Goal: Task Accomplishment & Management: Complete application form

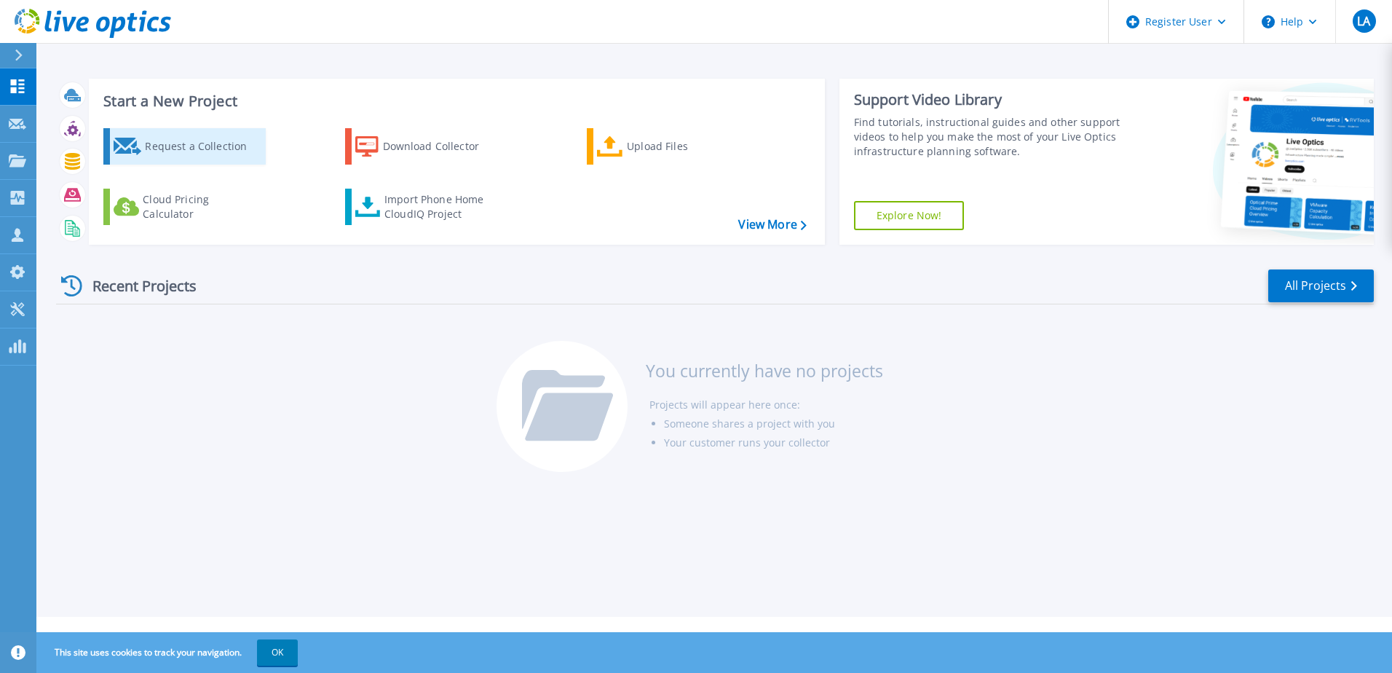
click at [189, 145] on div "Request a Collection" at bounding box center [203, 146] width 116 height 29
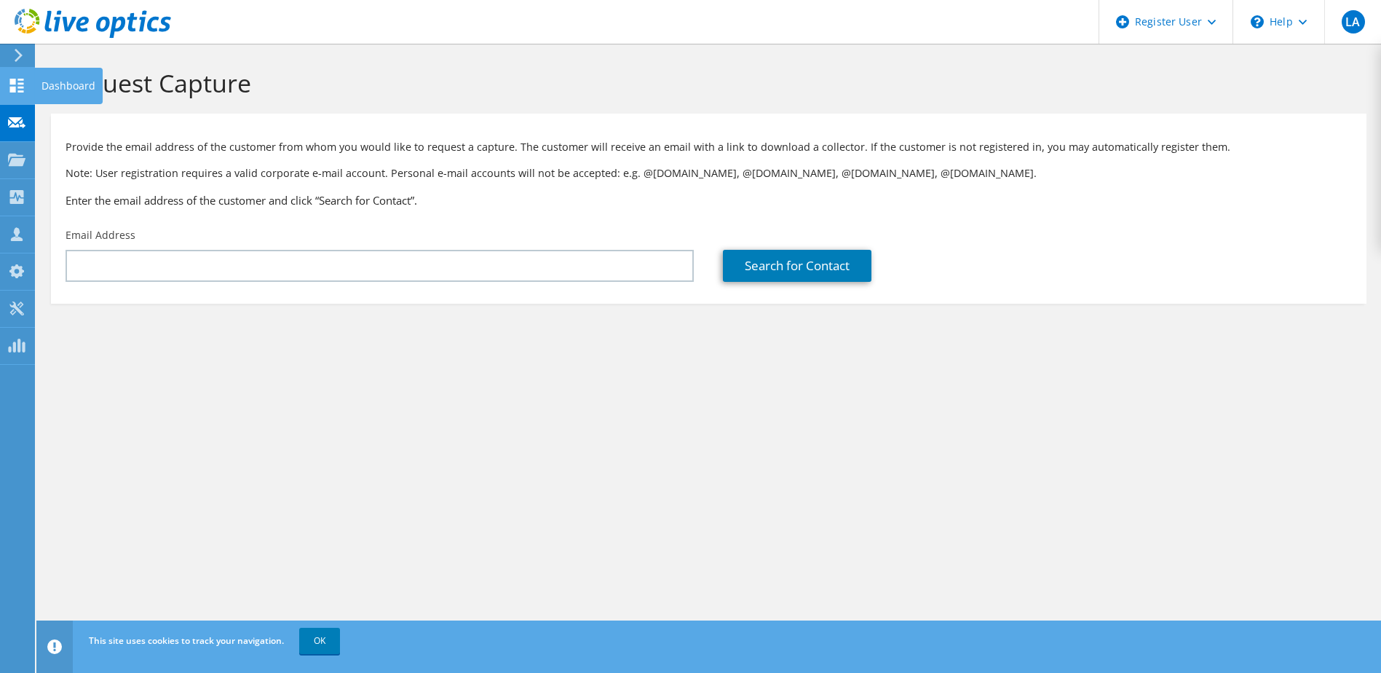
click at [11, 90] on use at bounding box center [17, 86] width 14 height 14
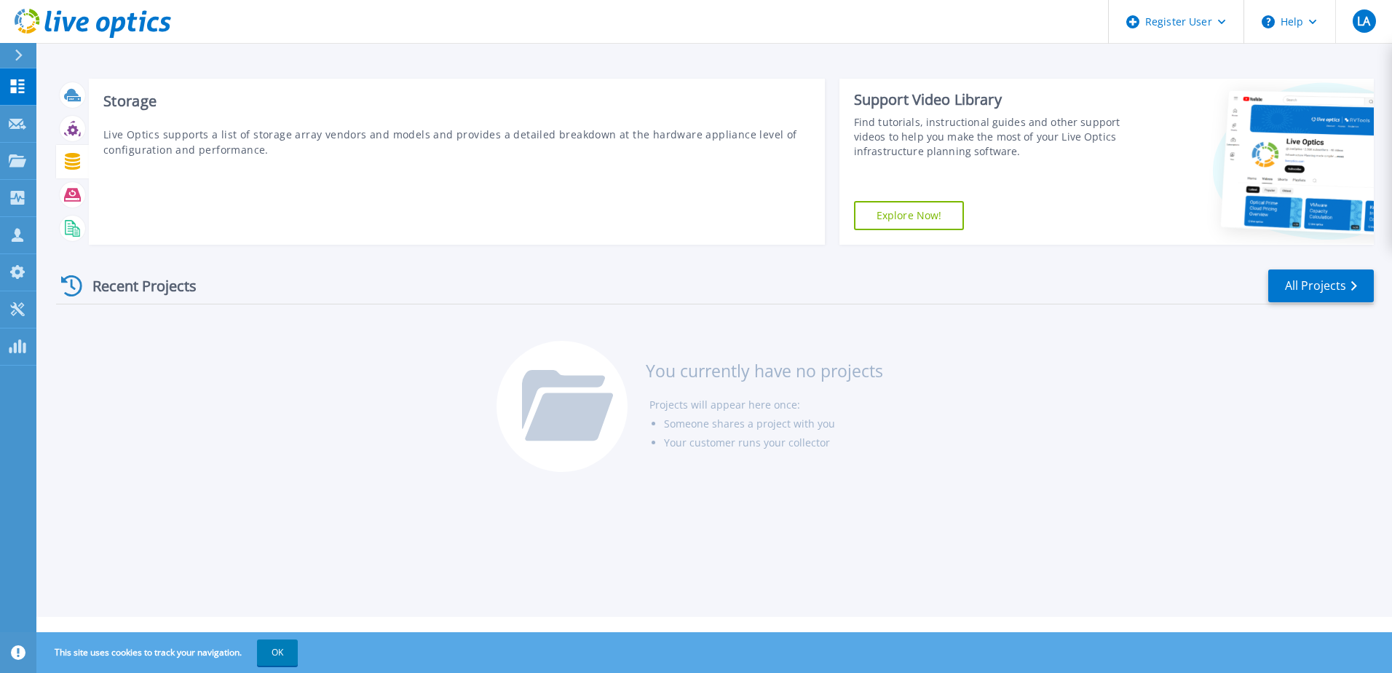
click at [73, 166] on icon at bounding box center [72, 161] width 15 height 17
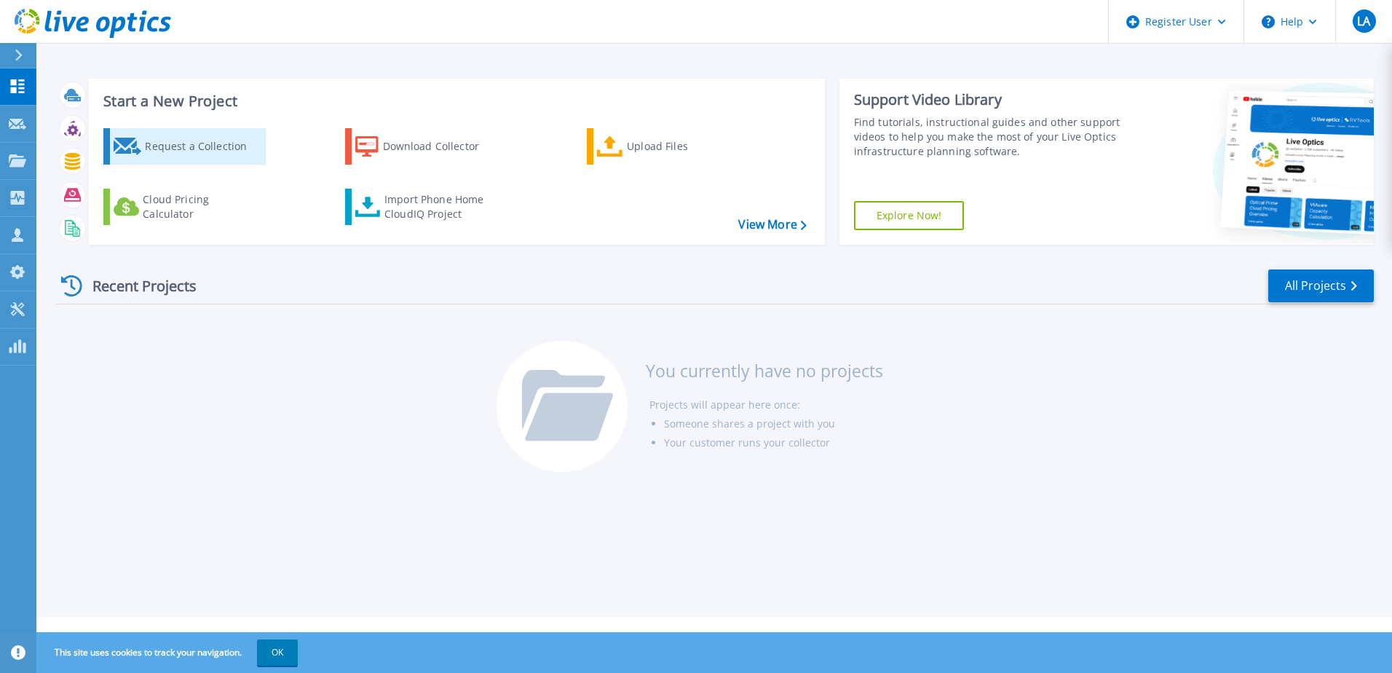
click at [237, 149] on div "Request a Collection" at bounding box center [203, 146] width 116 height 29
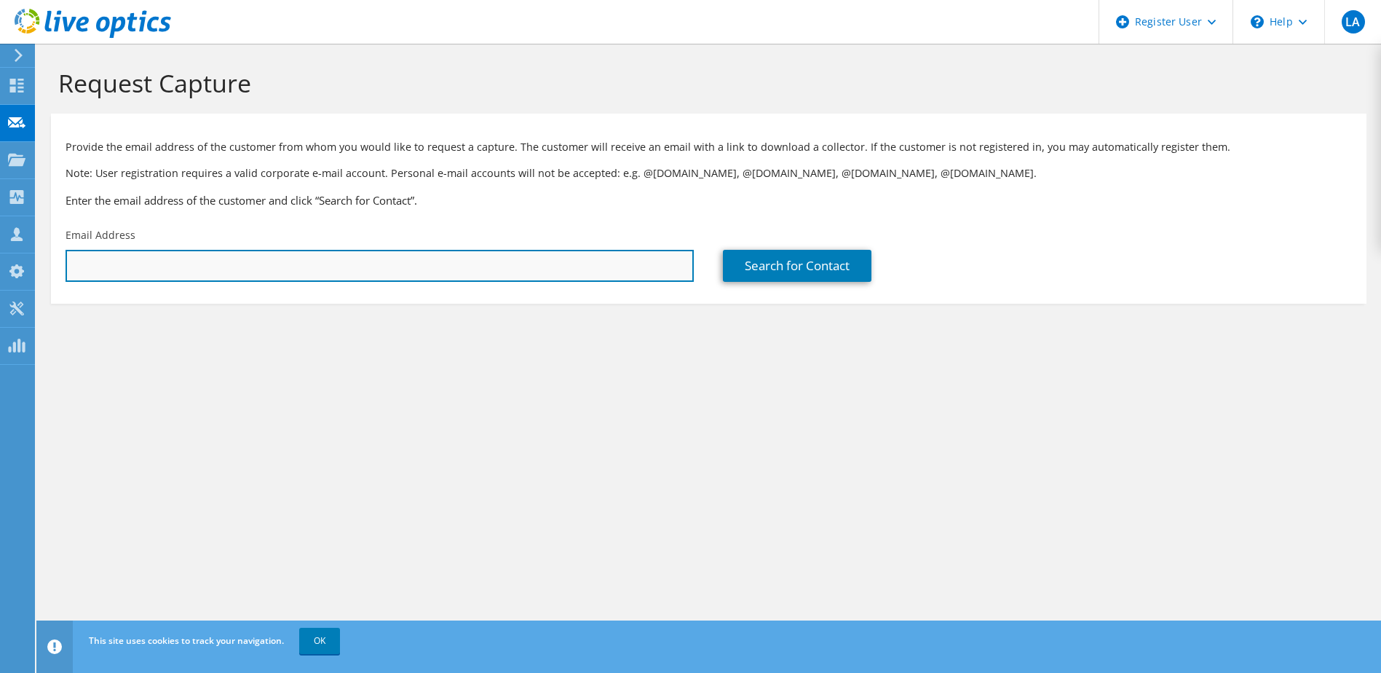
click at [274, 265] on input "text" at bounding box center [380, 266] width 628 height 32
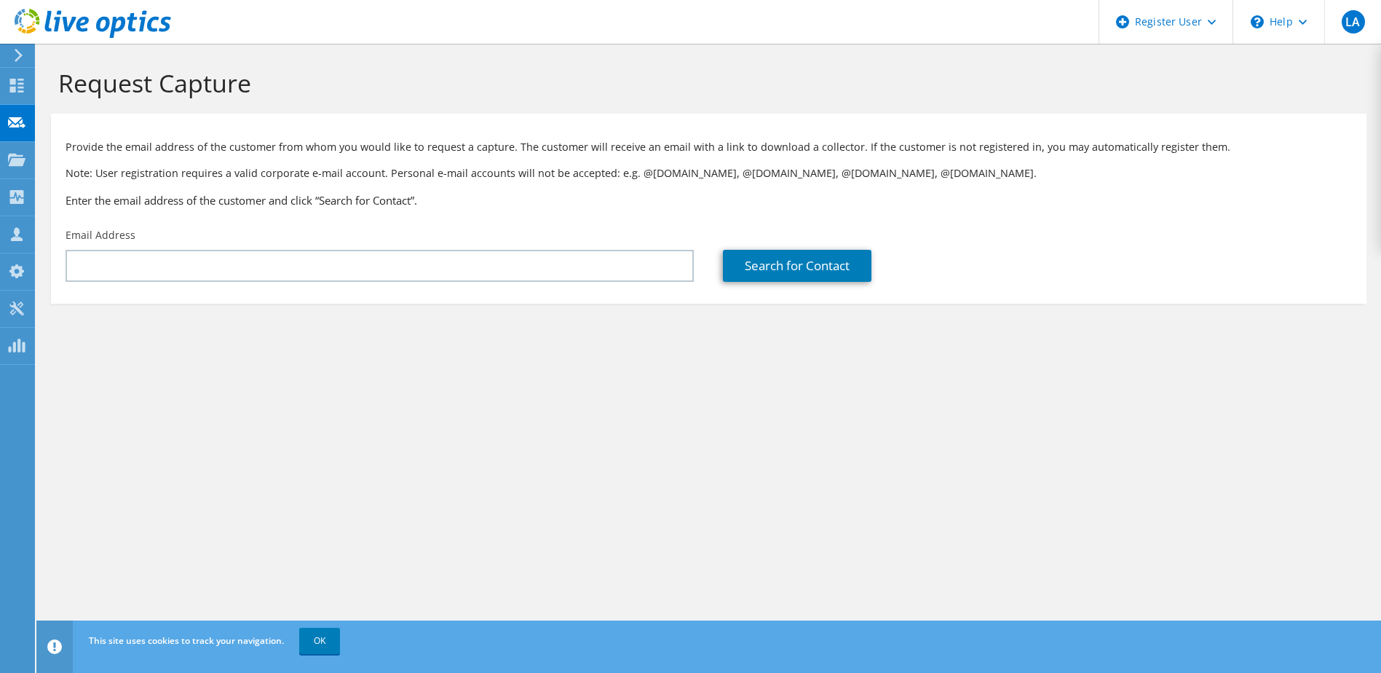
click at [136, 149] on p "Provide the email address of the customer from whom you would like to request a…" at bounding box center [709, 147] width 1287 height 16
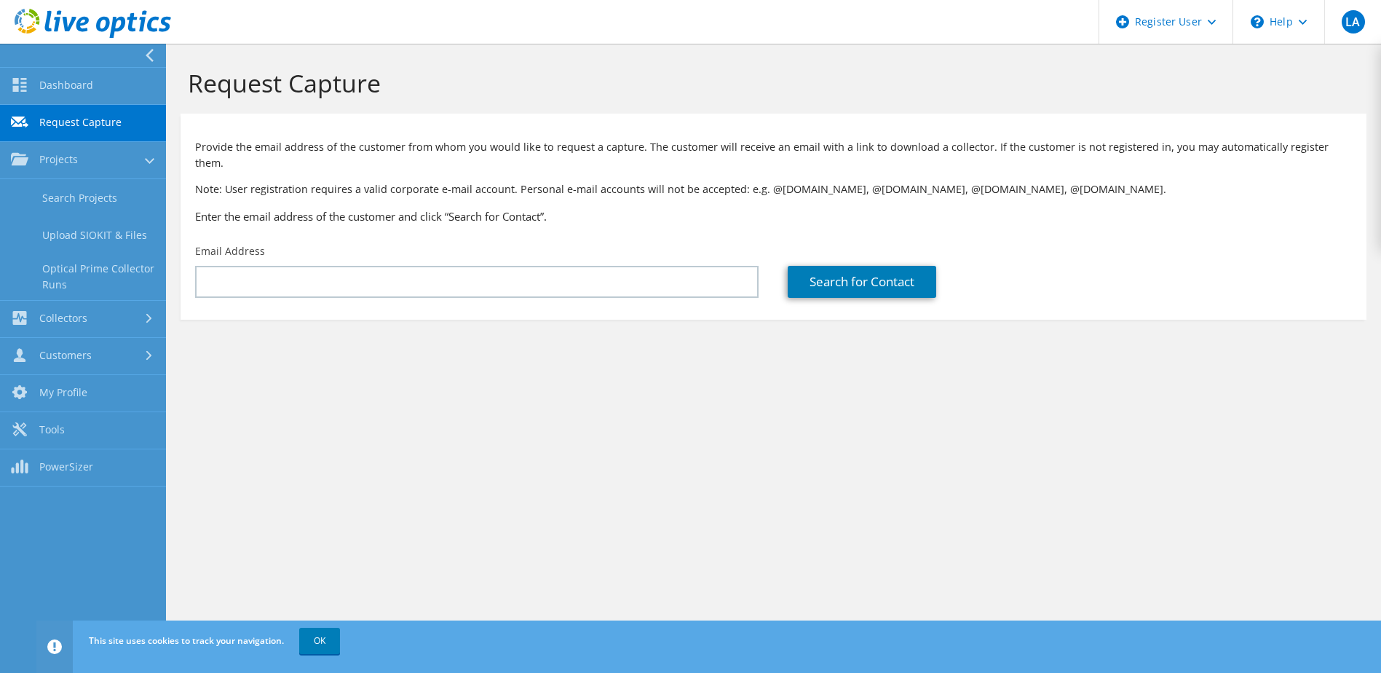
click at [48, 118] on link "Request Capture" at bounding box center [83, 123] width 166 height 37
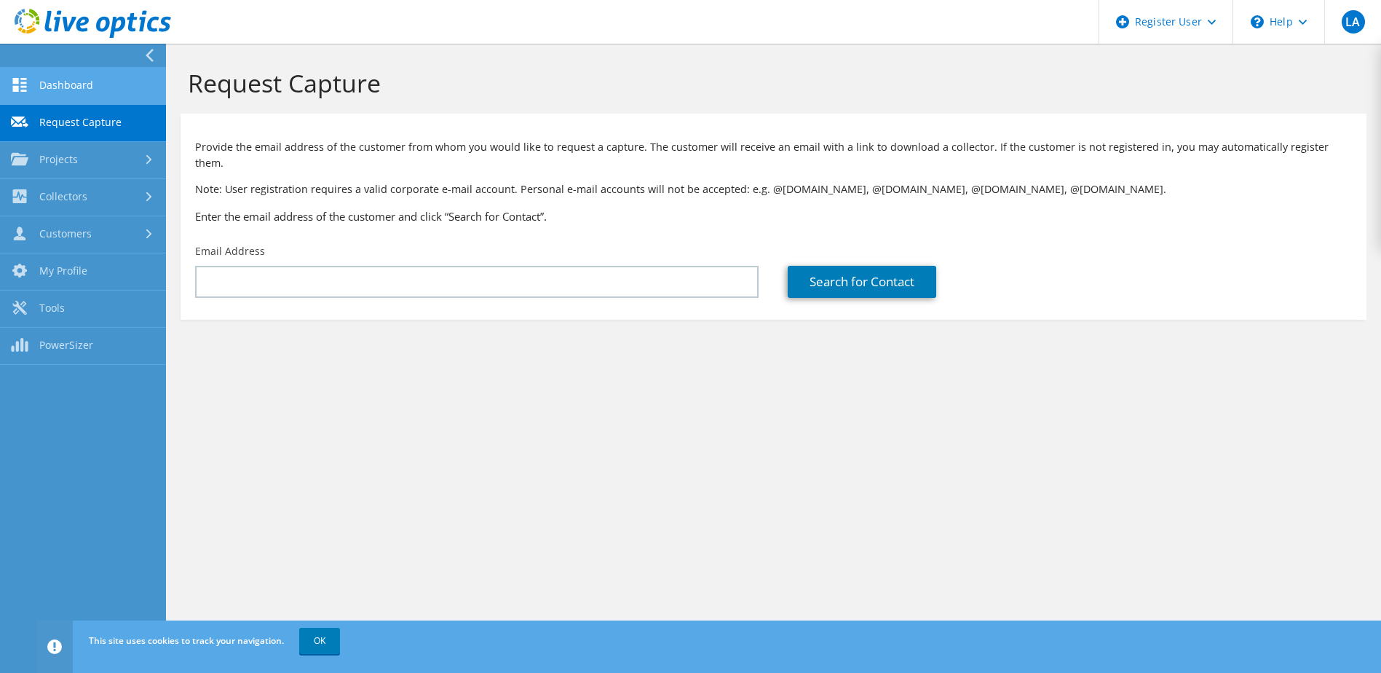
click at [36, 83] on link "Dashboard" at bounding box center [83, 86] width 166 height 37
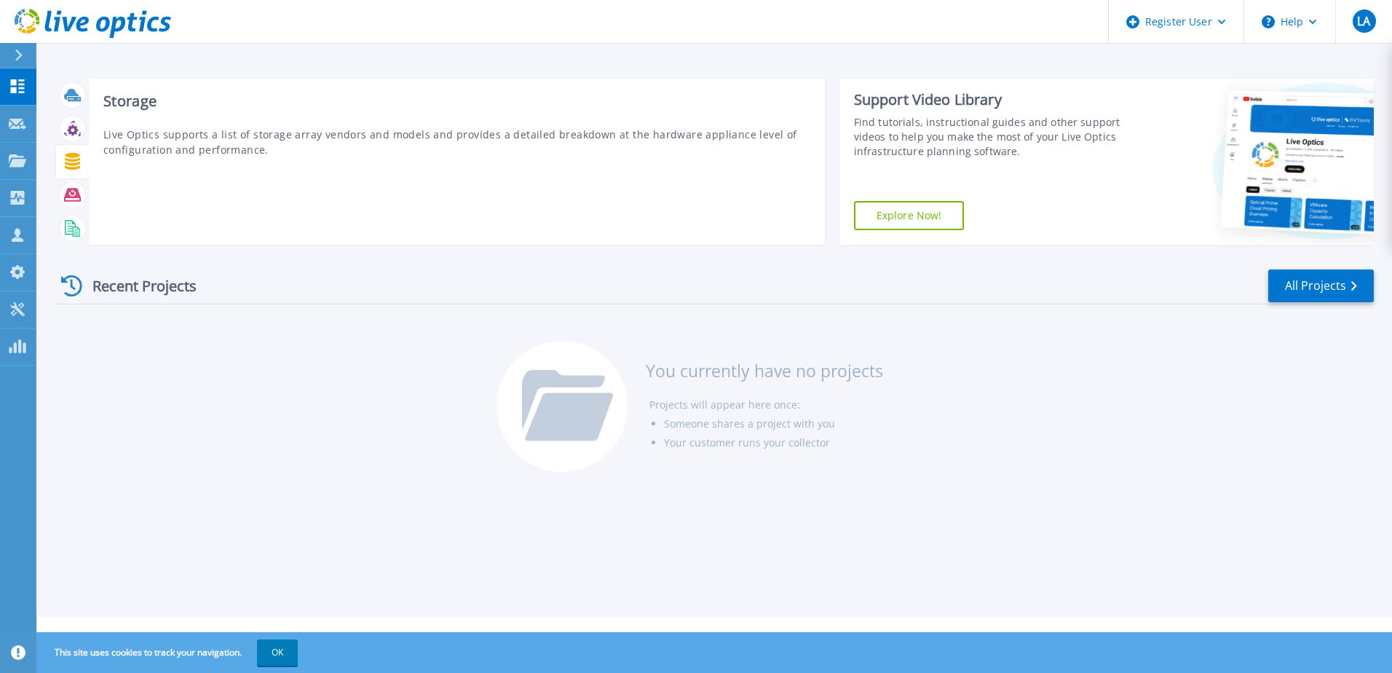
click at [62, 161] on div at bounding box center [72, 161] width 25 height 25
click at [66, 163] on icon at bounding box center [72, 161] width 15 height 17
click at [69, 165] on icon at bounding box center [72, 161] width 15 height 17
click at [451, 179] on div "Storage Live Optics supports a list of storage array vendors and models and pro…" at bounding box center [457, 162] width 736 height 166
click at [69, 159] on icon at bounding box center [72, 161] width 15 height 17
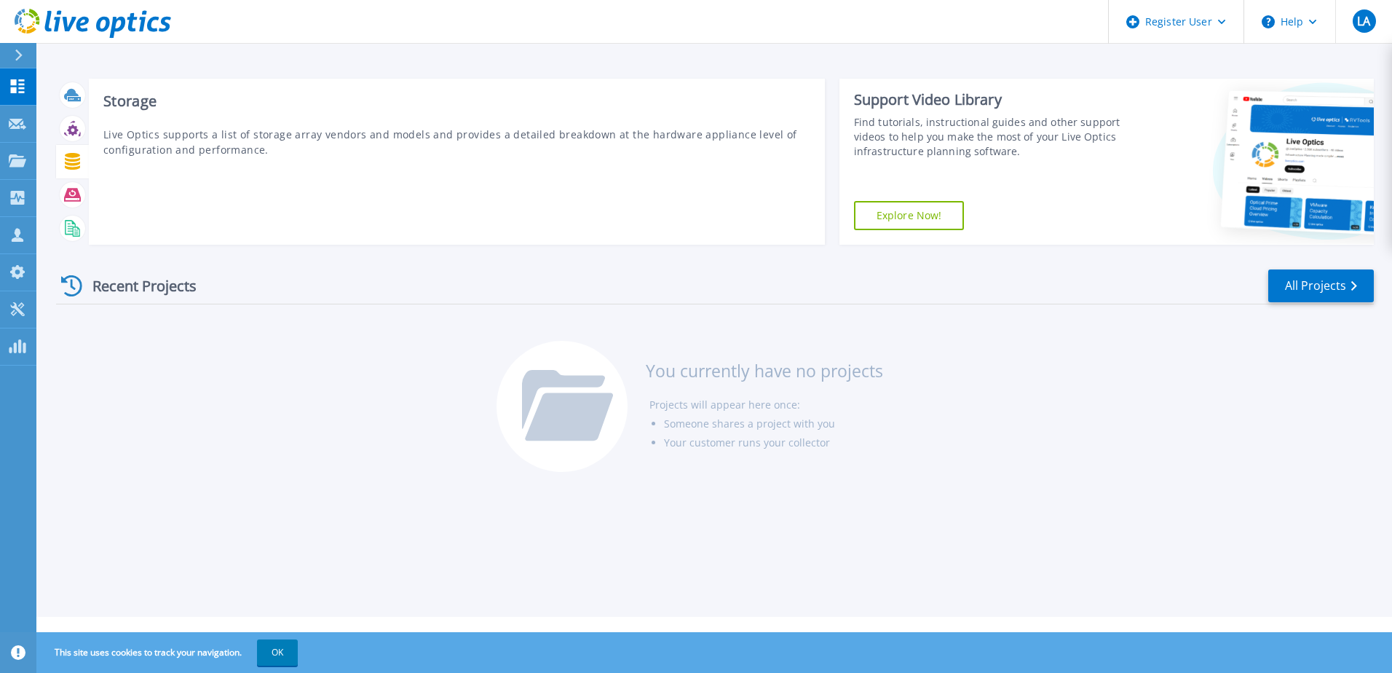
click at [69, 159] on icon at bounding box center [72, 161] width 15 height 17
click at [65, 135] on icon at bounding box center [72, 128] width 17 height 17
click at [68, 154] on icon at bounding box center [72, 161] width 15 height 17
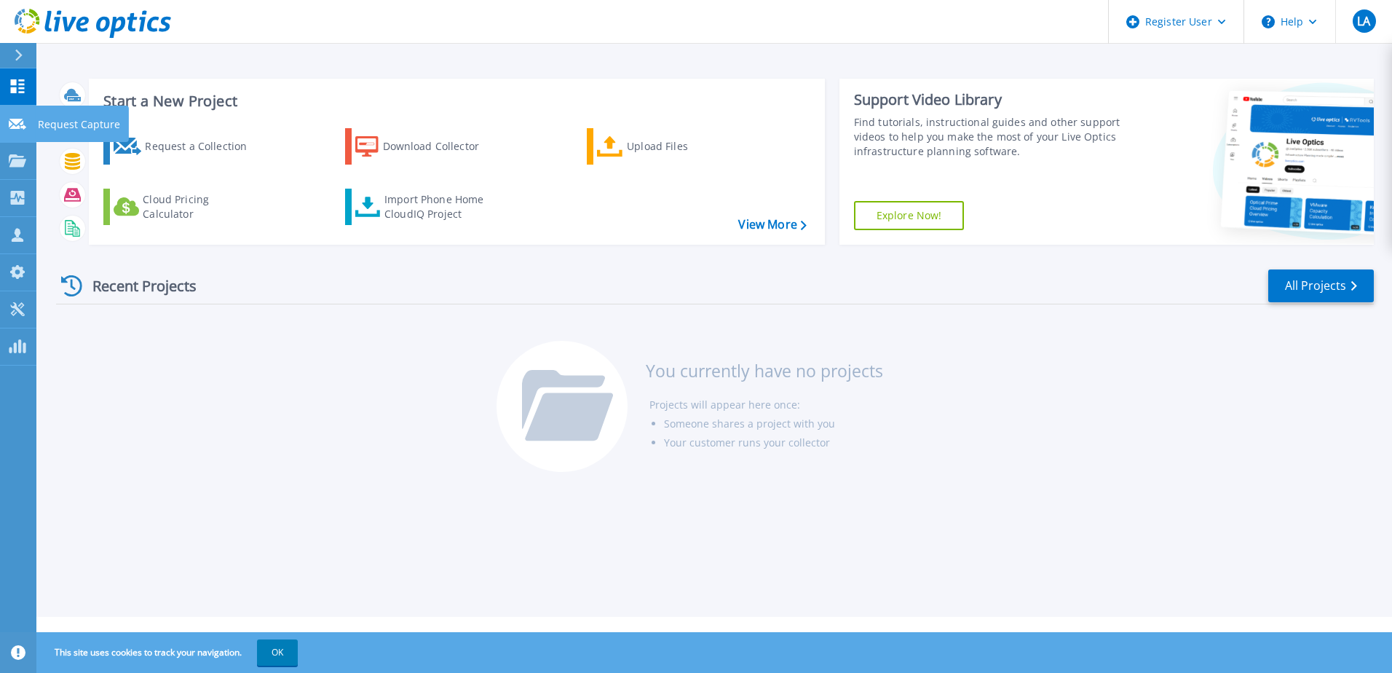
click at [12, 133] on link "Request Capture Request Capture" at bounding box center [18, 124] width 36 height 37
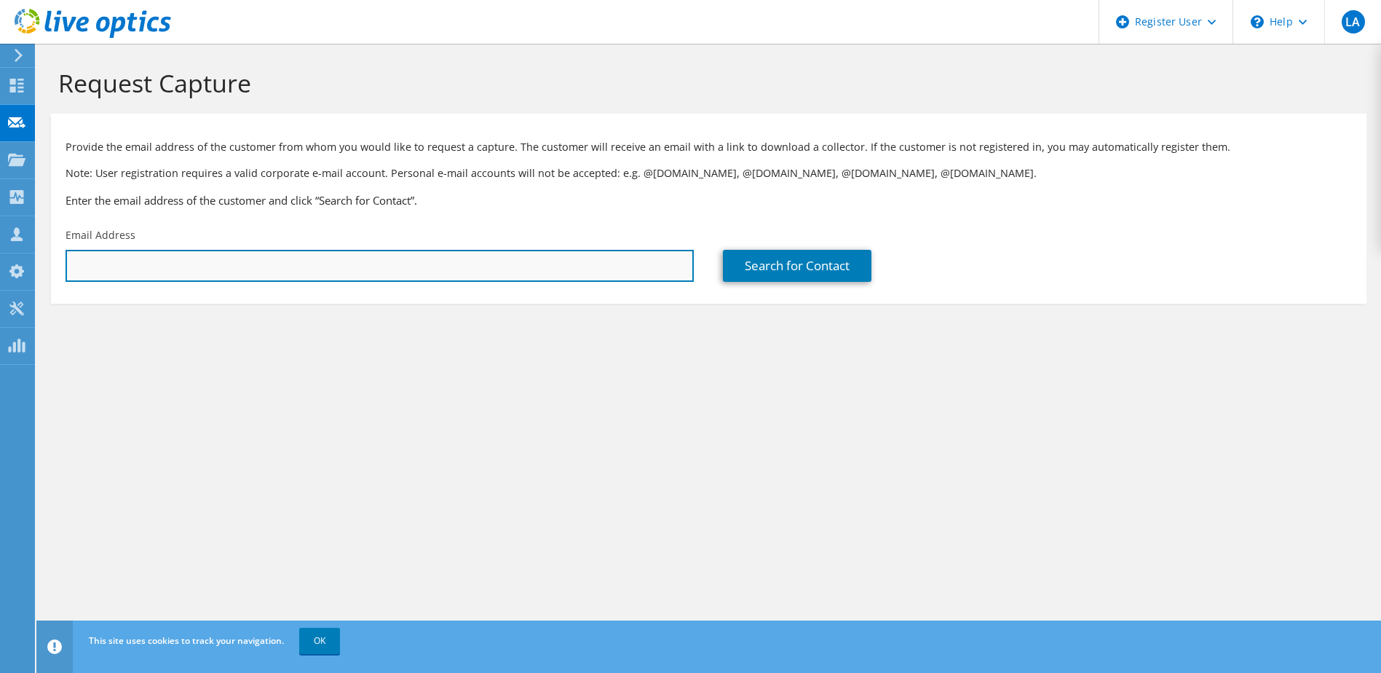
click at [192, 278] on input "text" at bounding box center [380, 266] width 628 height 32
type input "levi.adkins@dell.com"
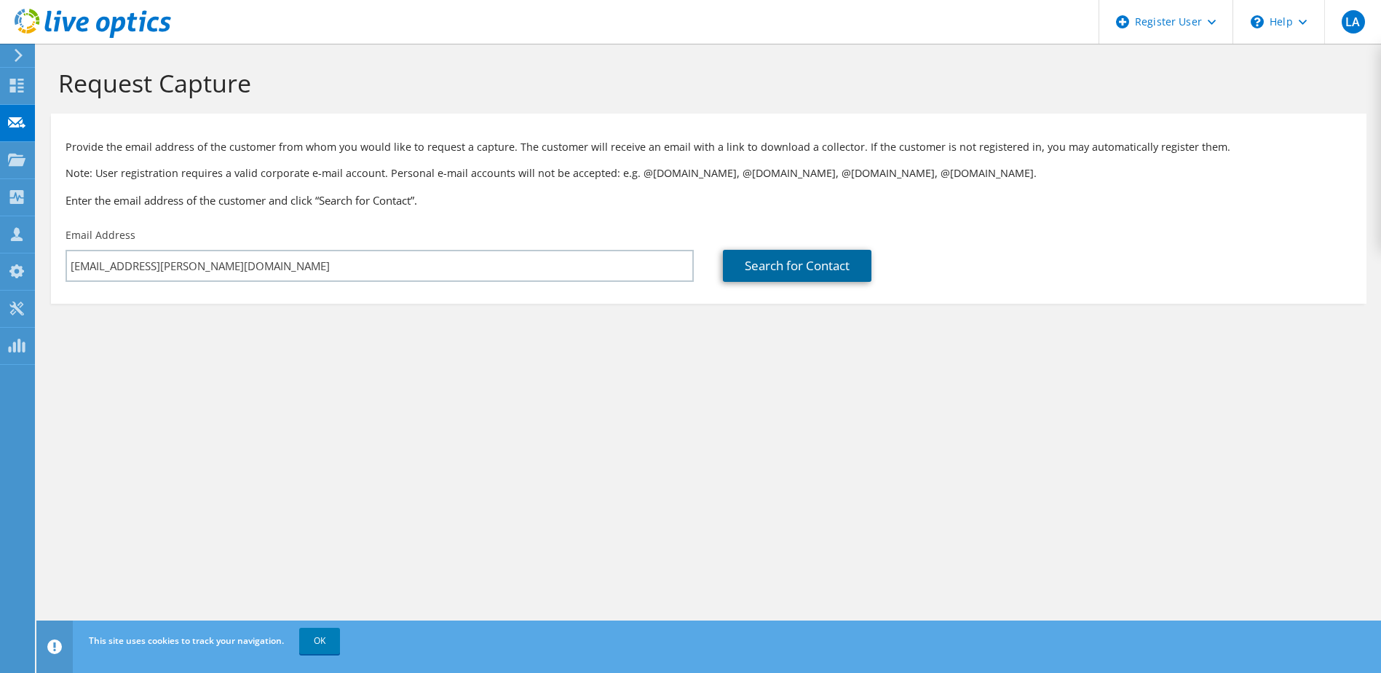
click at [817, 258] on link "Search for Contact" at bounding box center [797, 266] width 149 height 32
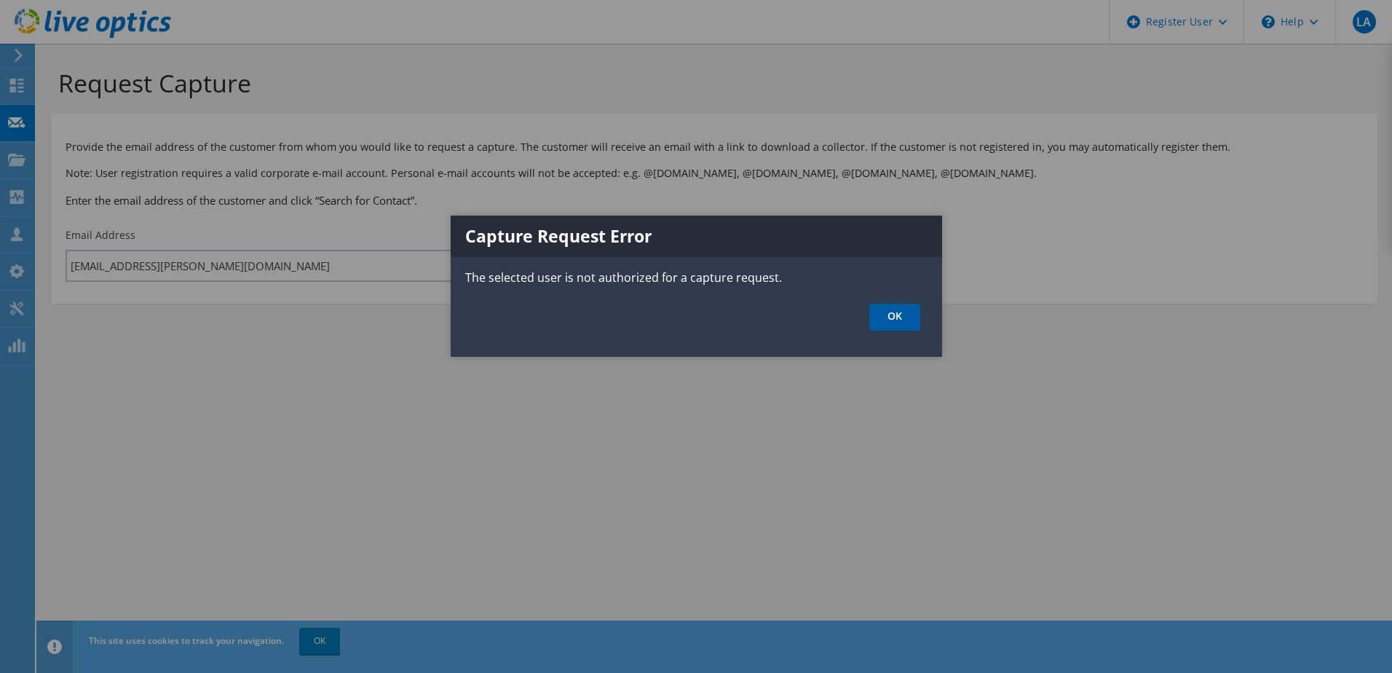
click at [914, 326] on link "OK" at bounding box center [894, 317] width 51 height 27
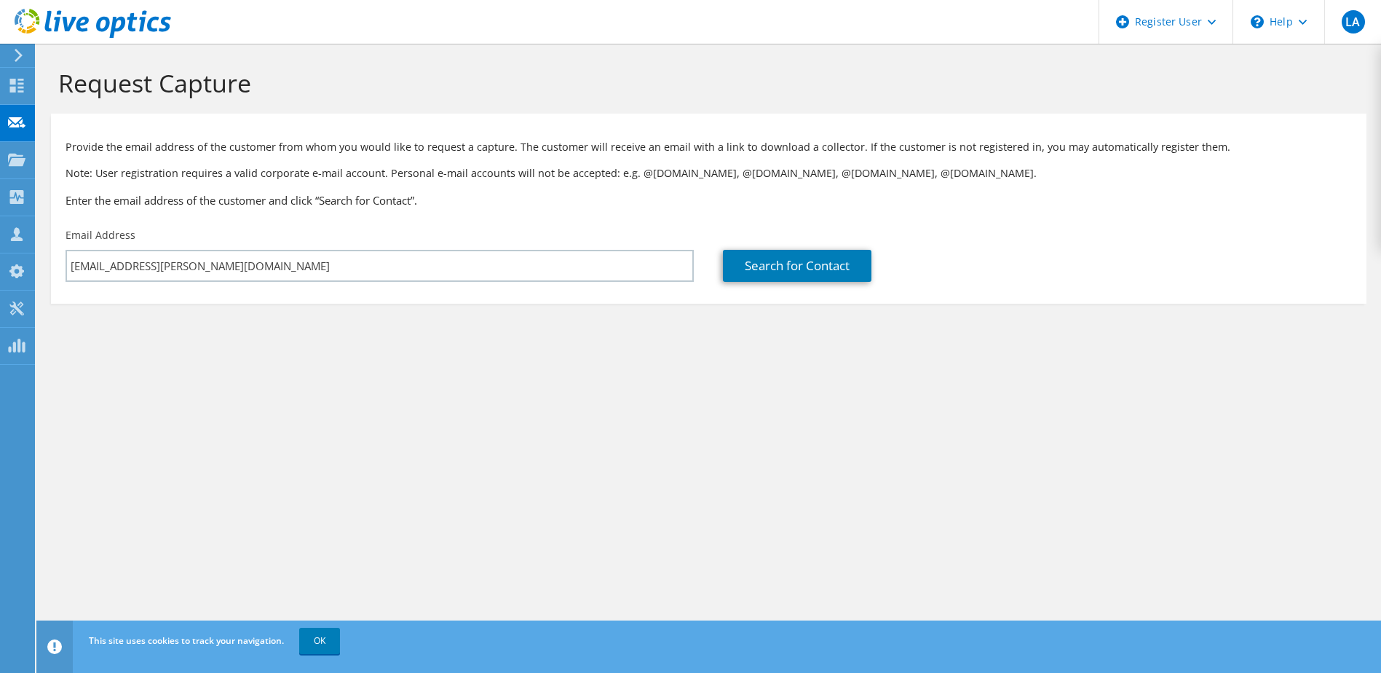
click at [47, 126] on section "Request Capture Provide the email address of the customer from whom you would l…" at bounding box center [708, 210] width 1345 height 333
click at [11, 95] on div at bounding box center [16, 87] width 17 height 16
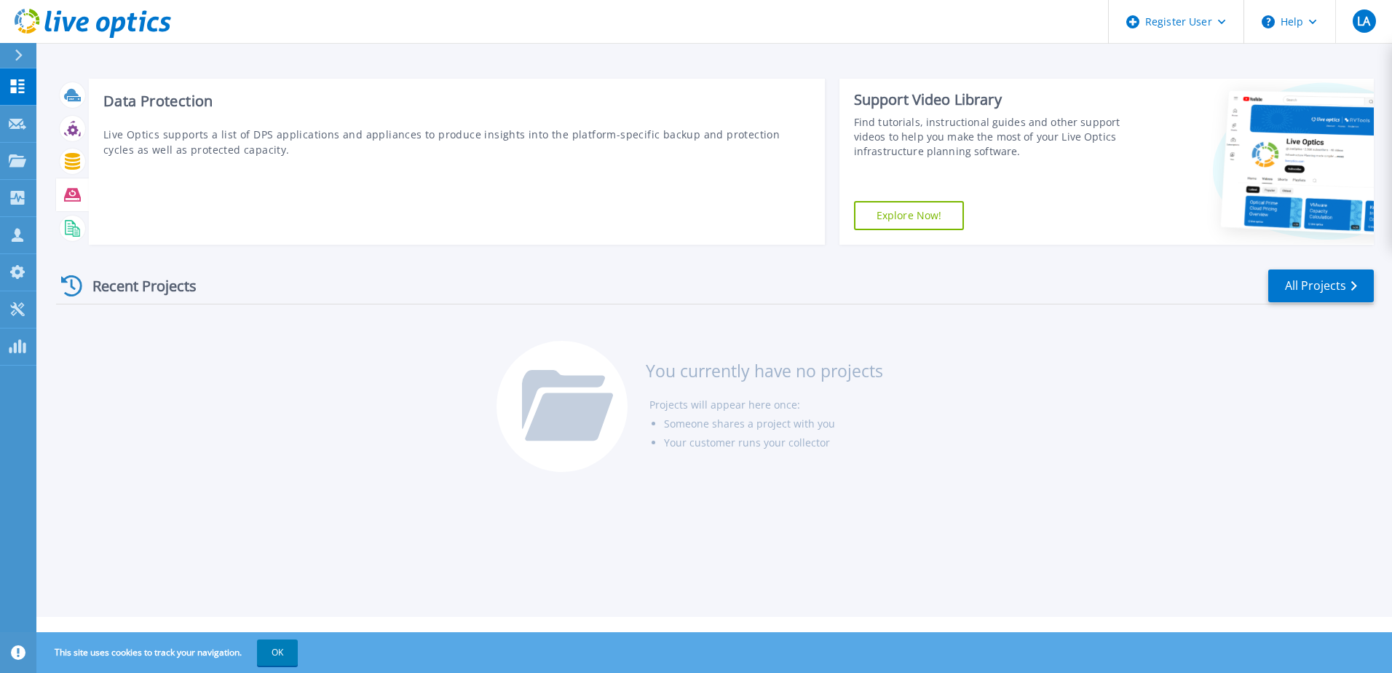
click at [76, 192] on icon at bounding box center [72, 194] width 17 height 13
click at [74, 234] on icon at bounding box center [72, 228] width 17 height 17
click at [74, 224] on icon at bounding box center [72, 228] width 17 height 17
click at [81, 231] on div at bounding box center [72, 228] width 25 height 25
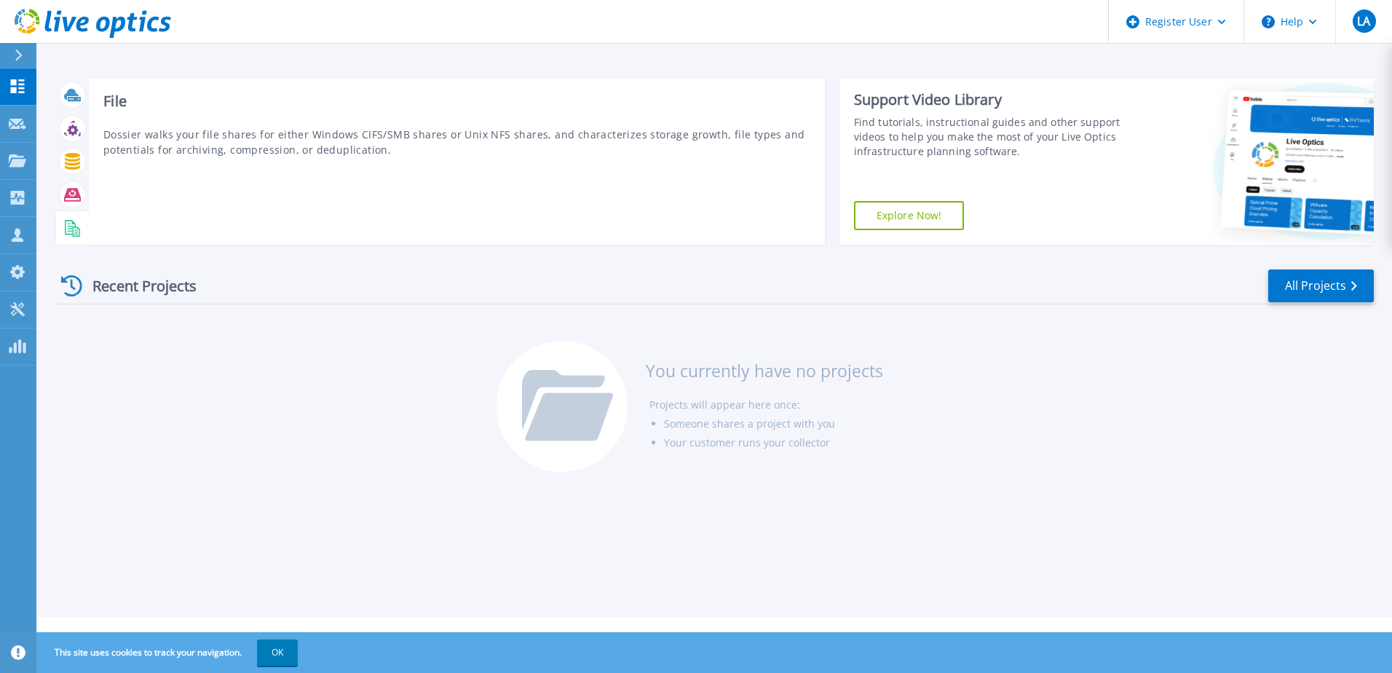
click at [81, 231] on div at bounding box center [72, 228] width 25 height 25
click at [465, 221] on div "File Dossier walks your file shares for either Windows CIFS/SMB shares or Unix …" at bounding box center [457, 162] width 736 height 166
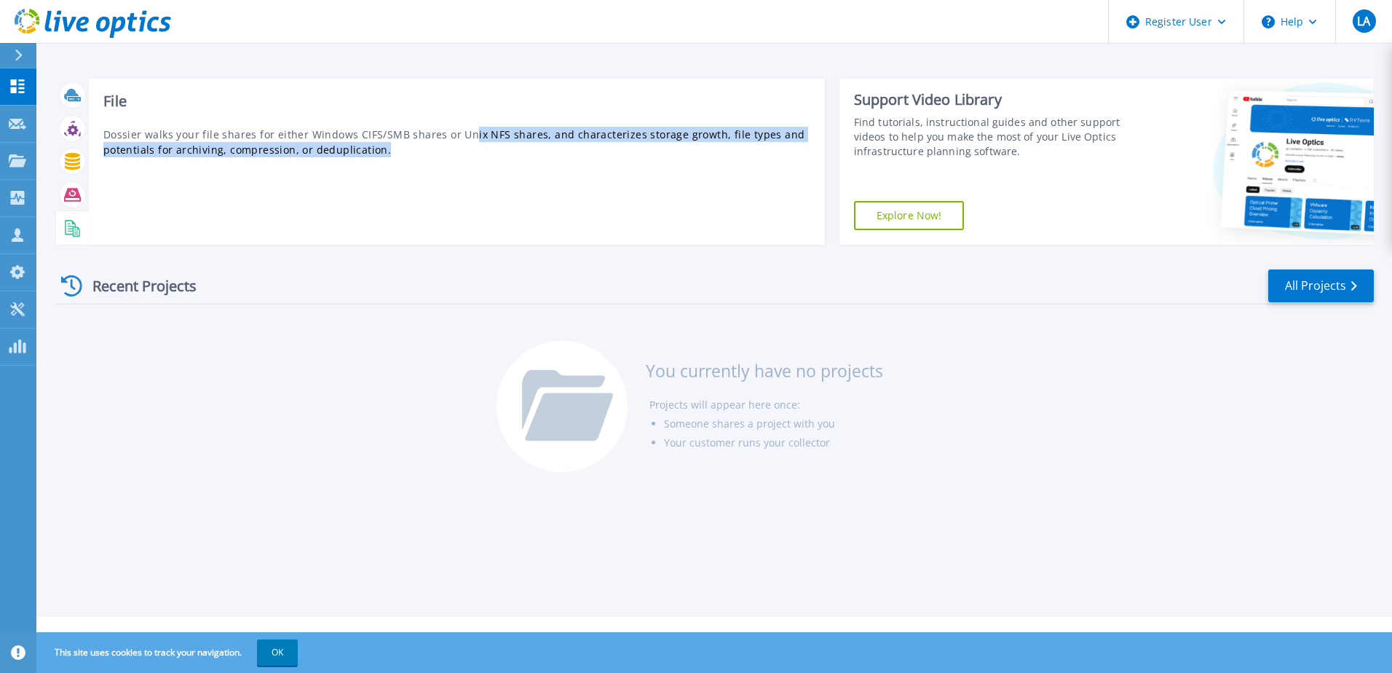
drag, startPoint x: 467, startPoint y: 122, endPoint x: 815, endPoint y: 168, distance: 350.3
click at [815, 168] on div "File Dossier walks your file shares for either Windows CIFS/SMB shares or Unix …" at bounding box center [457, 162] width 736 height 166
drag, startPoint x: 815, startPoint y: 168, endPoint x: 759, endPoint y: 173, distance: 55.6
click at [759, 173] on div "File Dossier walks your file shares for either Windows CIFS/SMB shares or Unix …" at bounding box center [457, 162] width 736 height 166
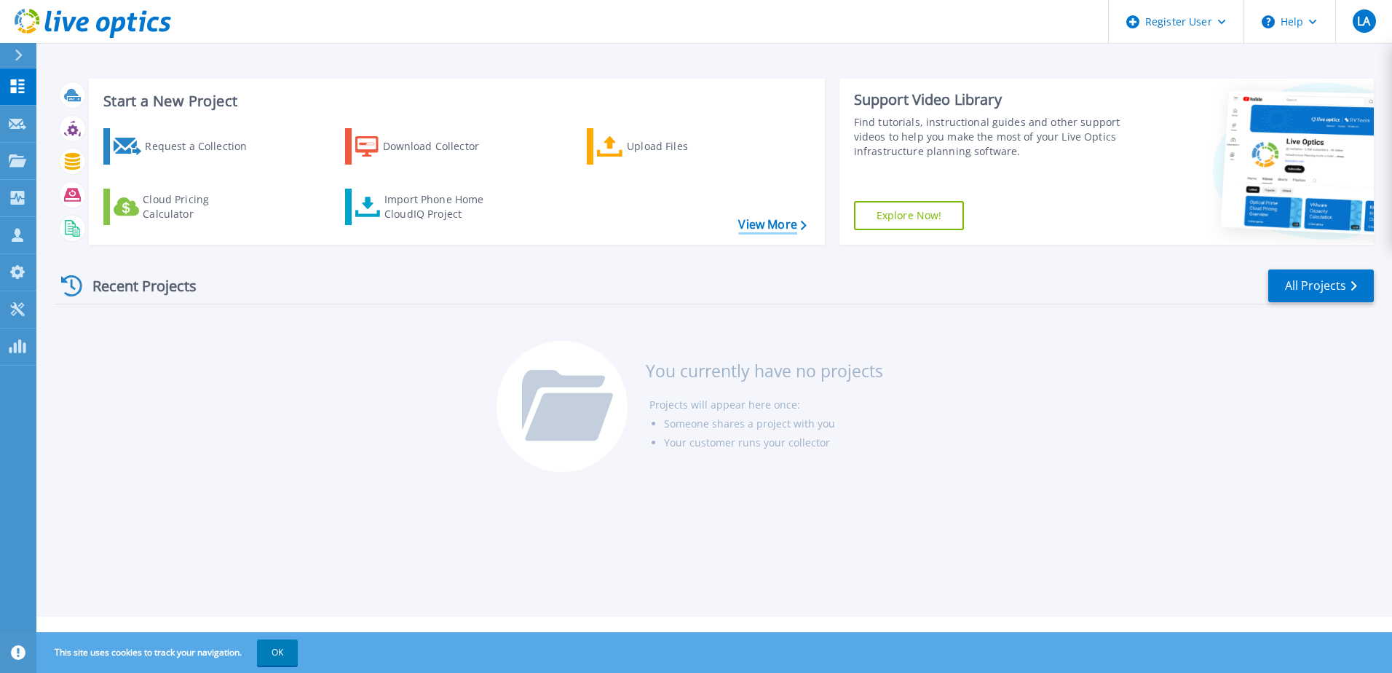
click at [792, 223] on link "View More" at bounding box center [772, 225] width 68 height 14
